Goal: Task Accomplishment & Management: Manage account settings

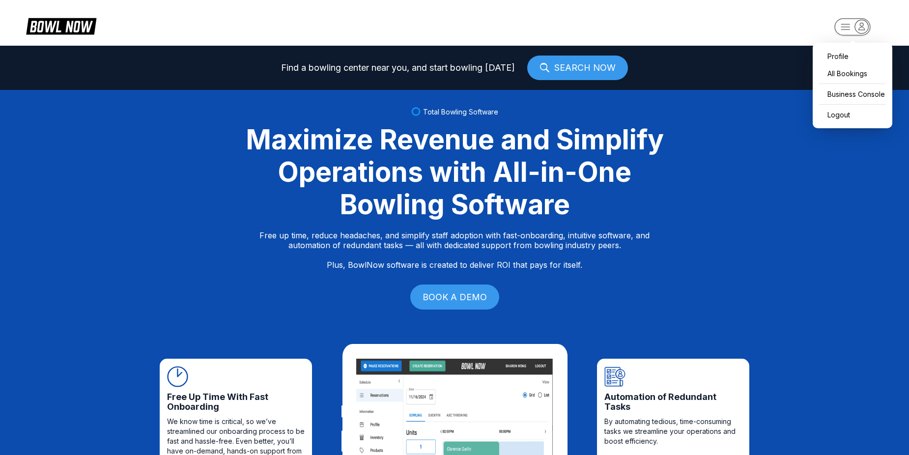
click at [841, 26] on rect "button" at bounding box center [852, 26] width 36 height 17
click at [854, 89] on div "Business Console" at bounding box center [852, 93] width 70 height 17
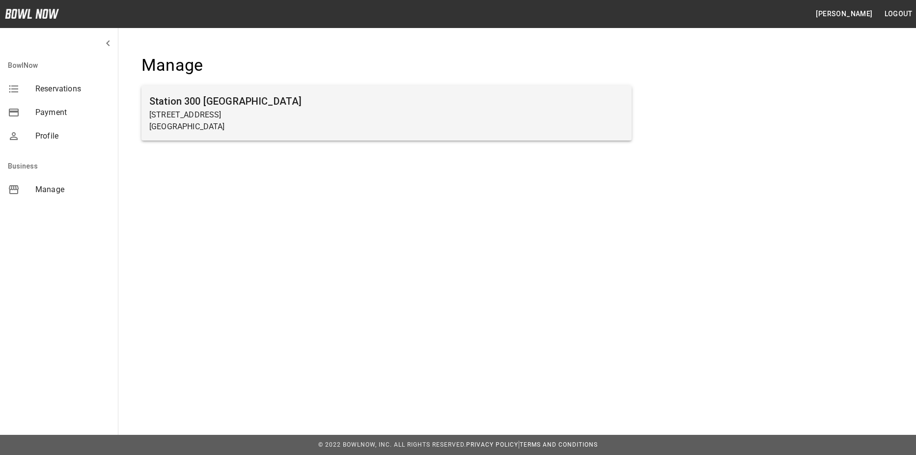
click at [206, 110] on p "[STREET_ADDRESS]" at bounding box center [386, 115] width 474 height 12
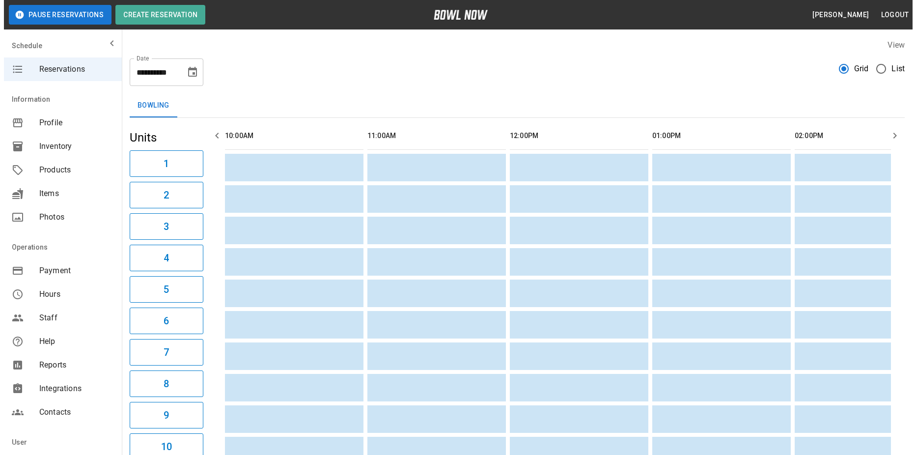
scroll to position [0, 855]
